Goal: Transaction & Acquisition: Subscribe to service/newsletter

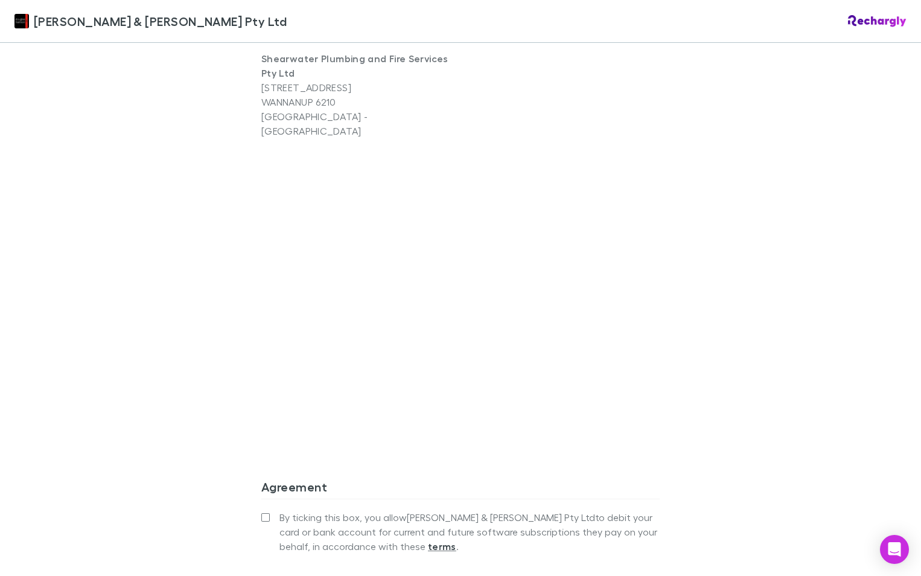
scroll to position [990, 0]
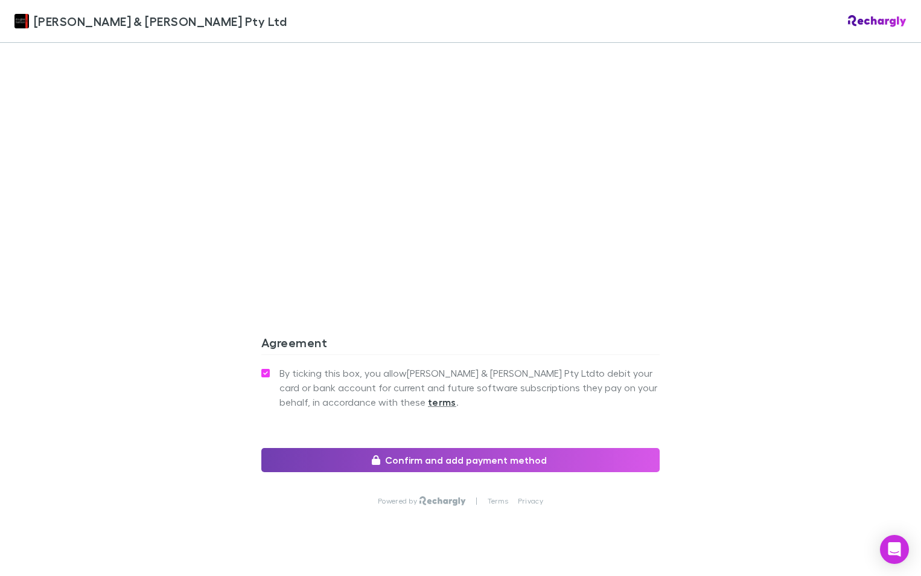
click at [397, 448] on button "Confirm and add payment method" at bounding box center [460, 460] width 398 height 24
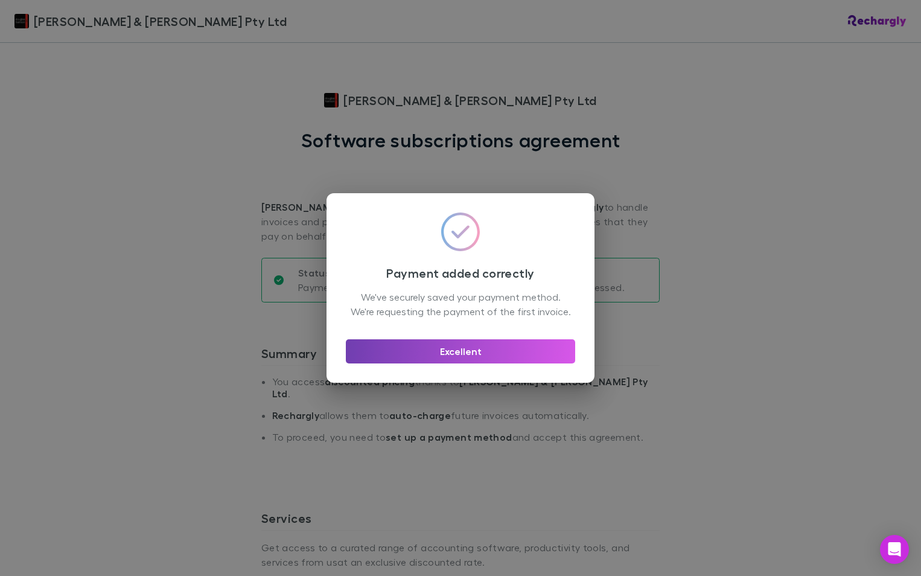
click at [493, 363] on button "Excellent" at bounding box center [460, 351] width 229 height 24
